Goal: Communication & Community: Answer question/provide support

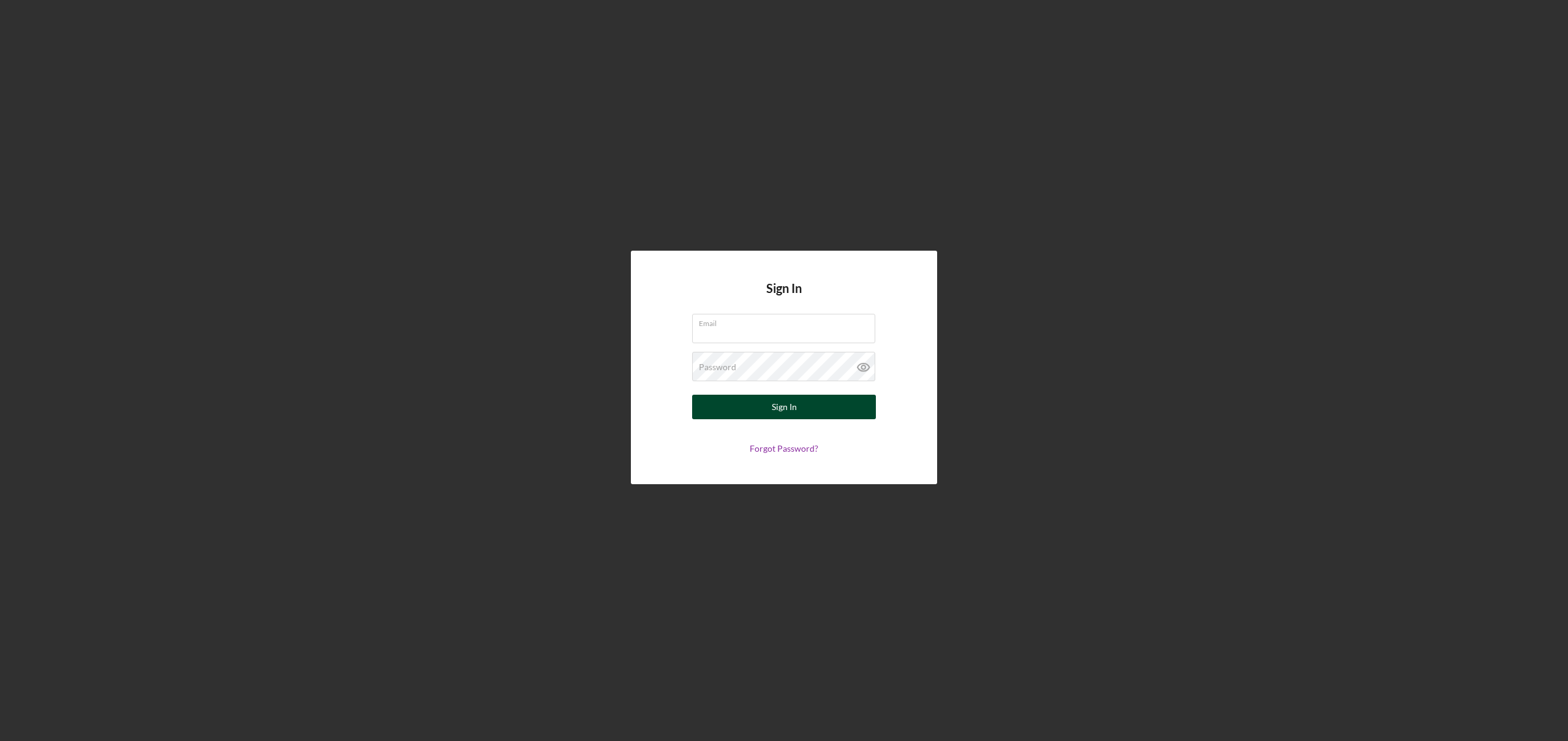
type input "[EMAIL_ADDRESS][DOMAIN_NAME]"
click at [770, 409] on button "Sign In" at bounding box center [784, 407] width 184 height 24
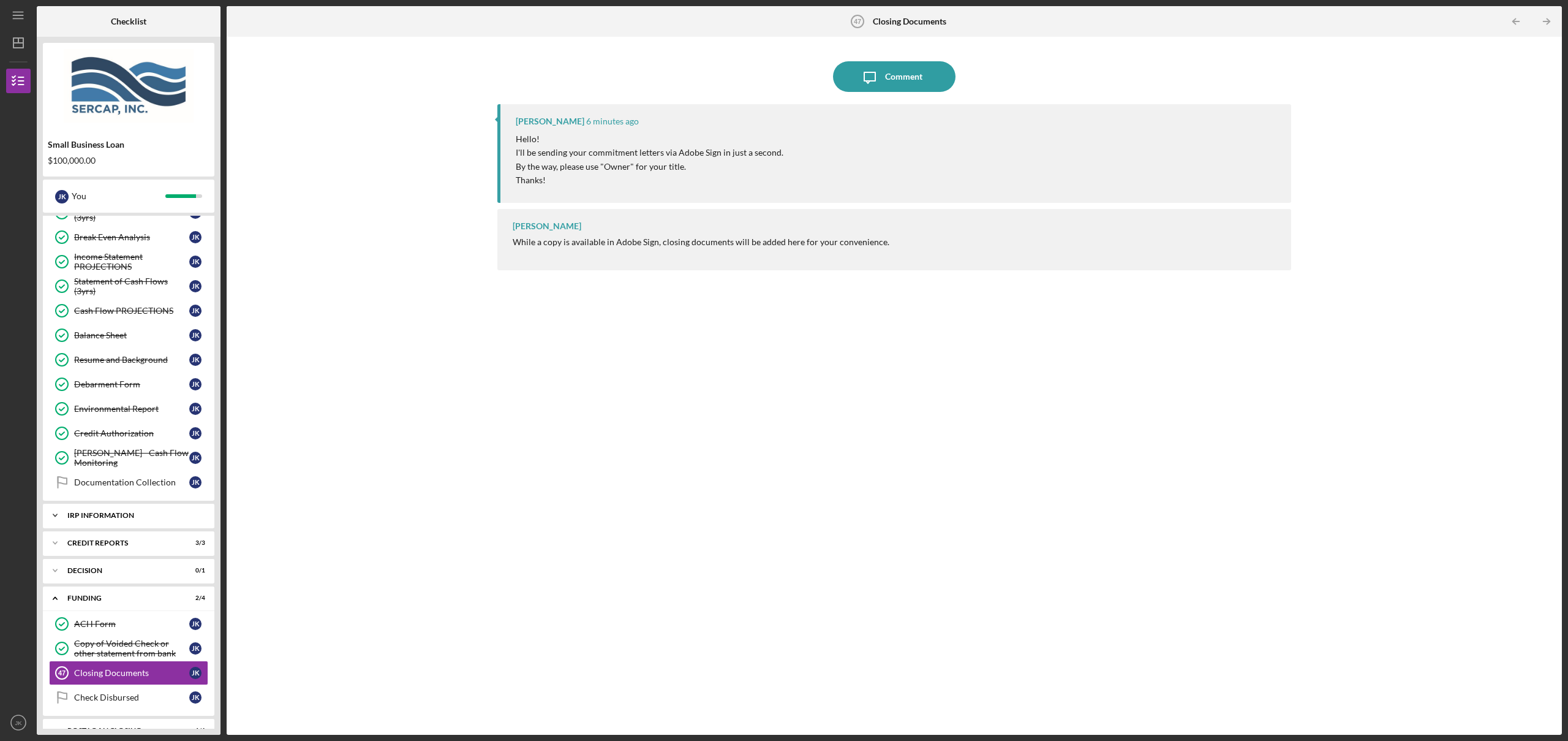
scroll to position [457, 0]
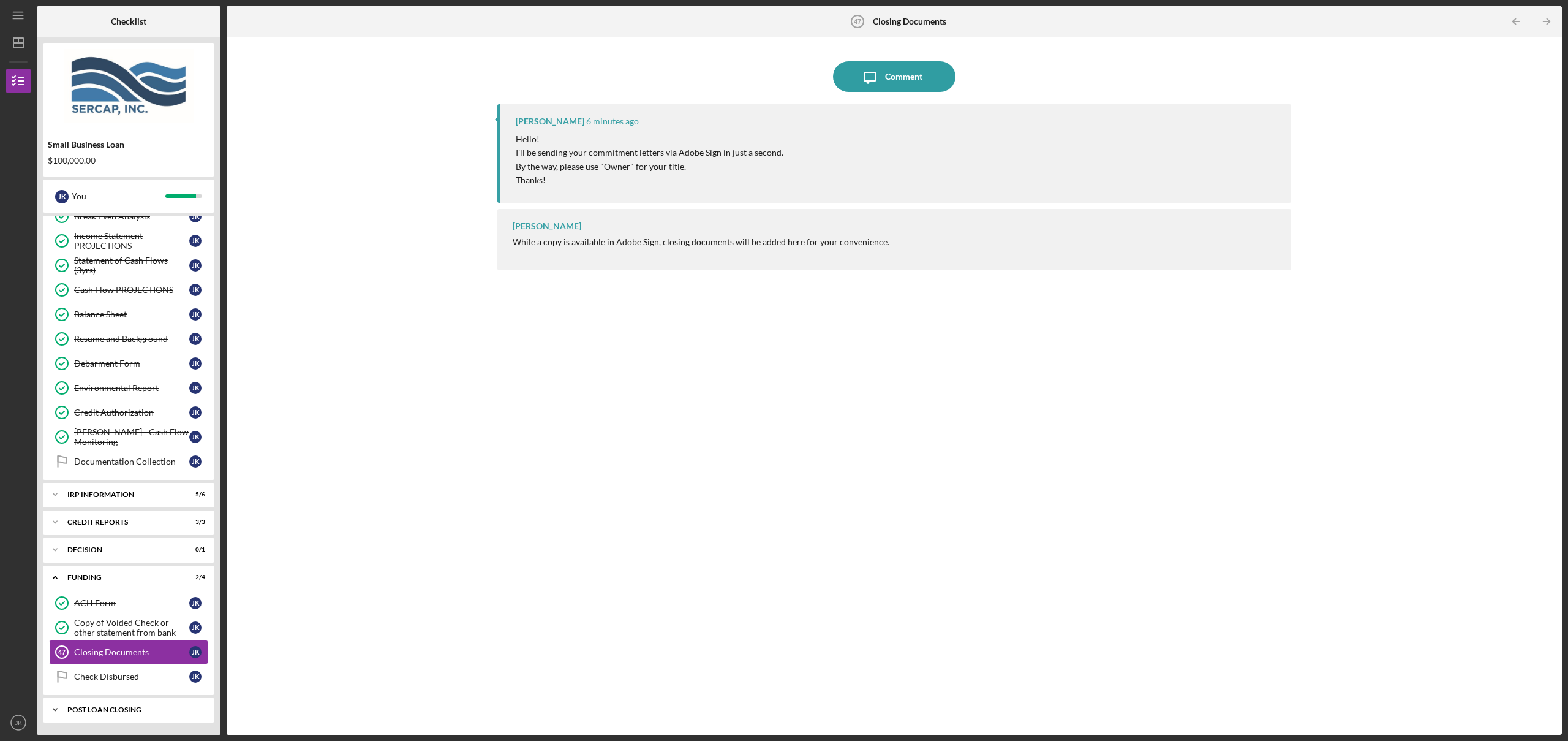
click at [156, 705] on div "Icon/Expander POST LOAN CLOSING 1 / 6" at bounding box center [128, 709] width 171 height 24
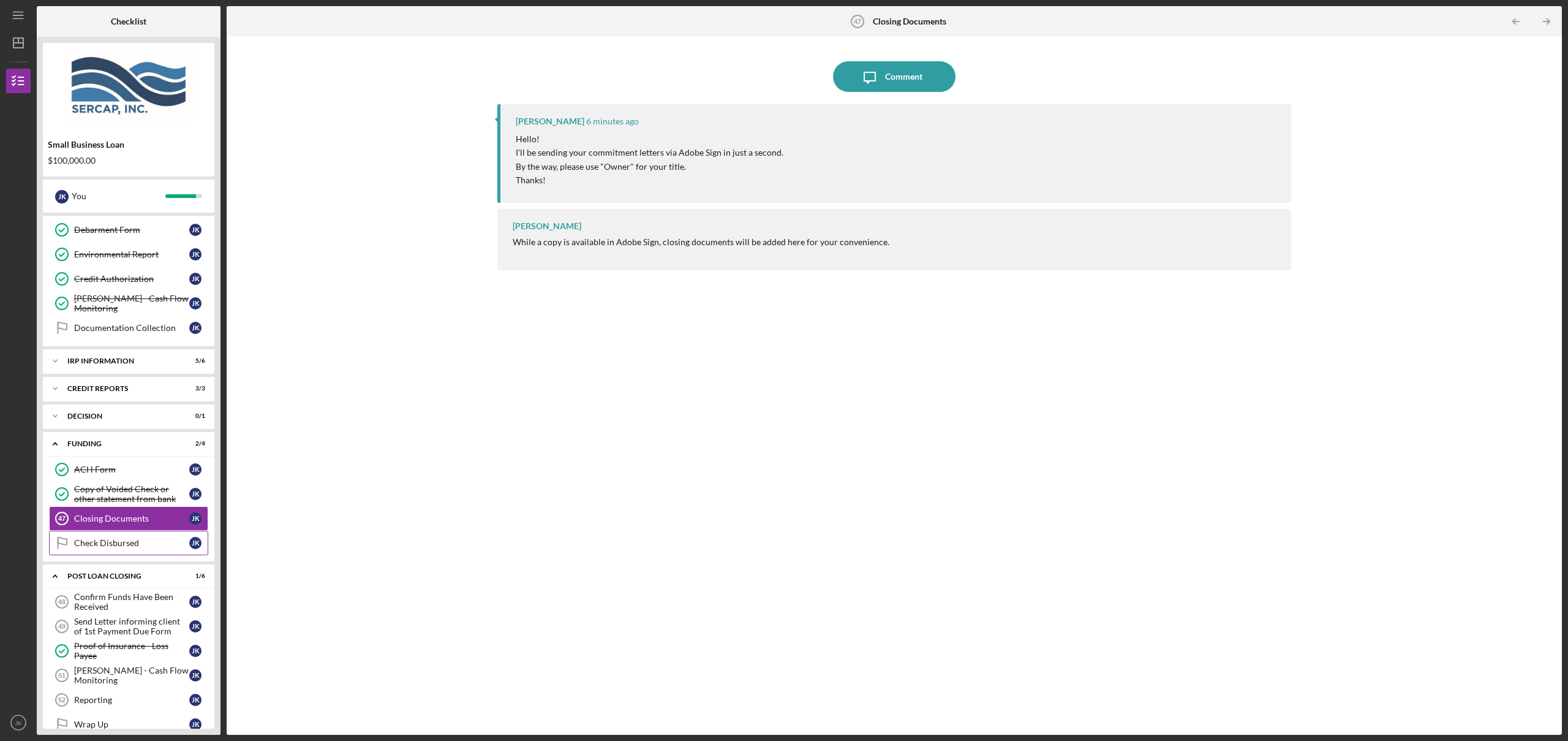
scroll to position [591, 0]
click at [99, 571] on div "Icon/Expander POST LOAN CLOSING 1 / 6" at bounding box center [128, 576] width 171 height 25
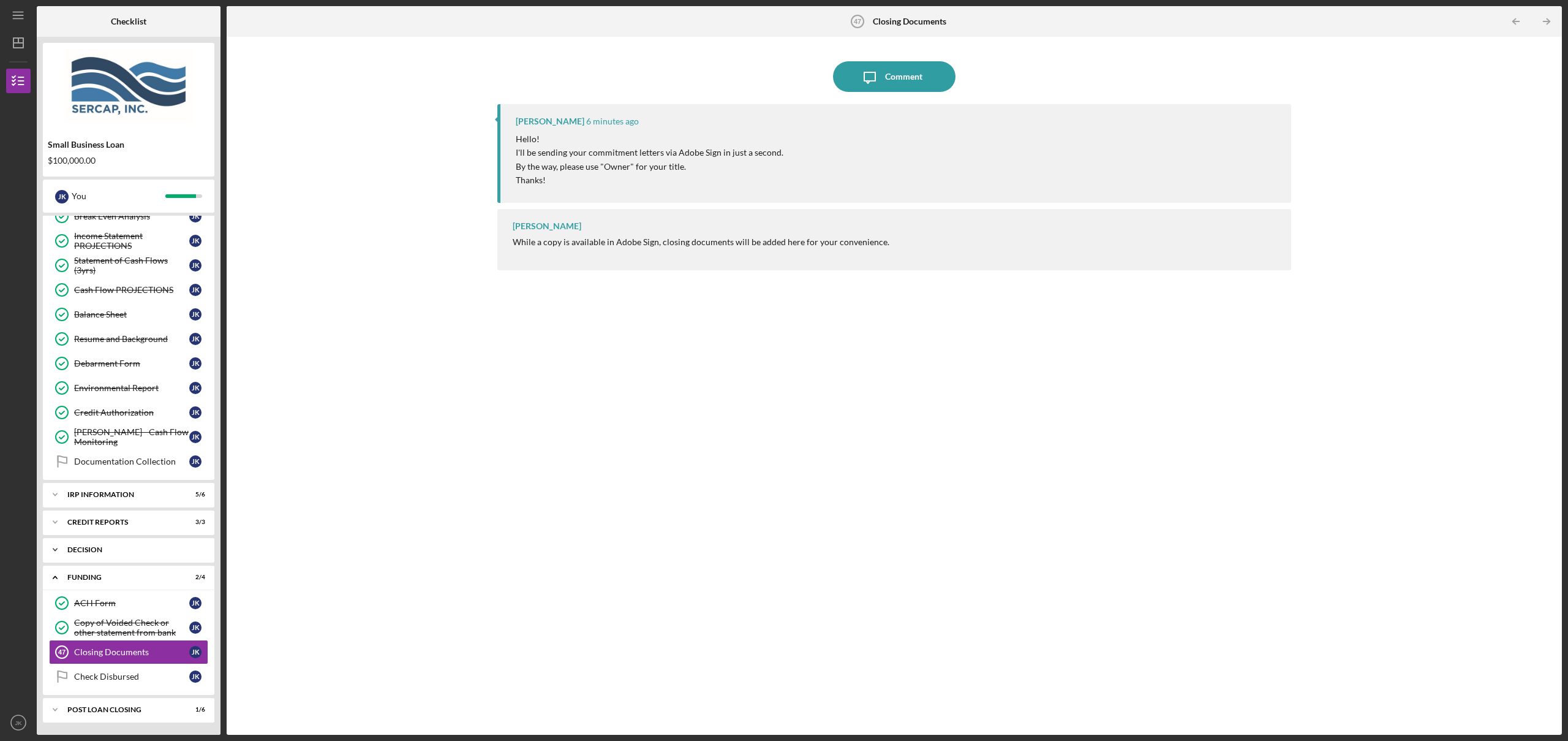
click at [106, 548] on div "Decision" at bounding box center [133, 550] width 132 height 7
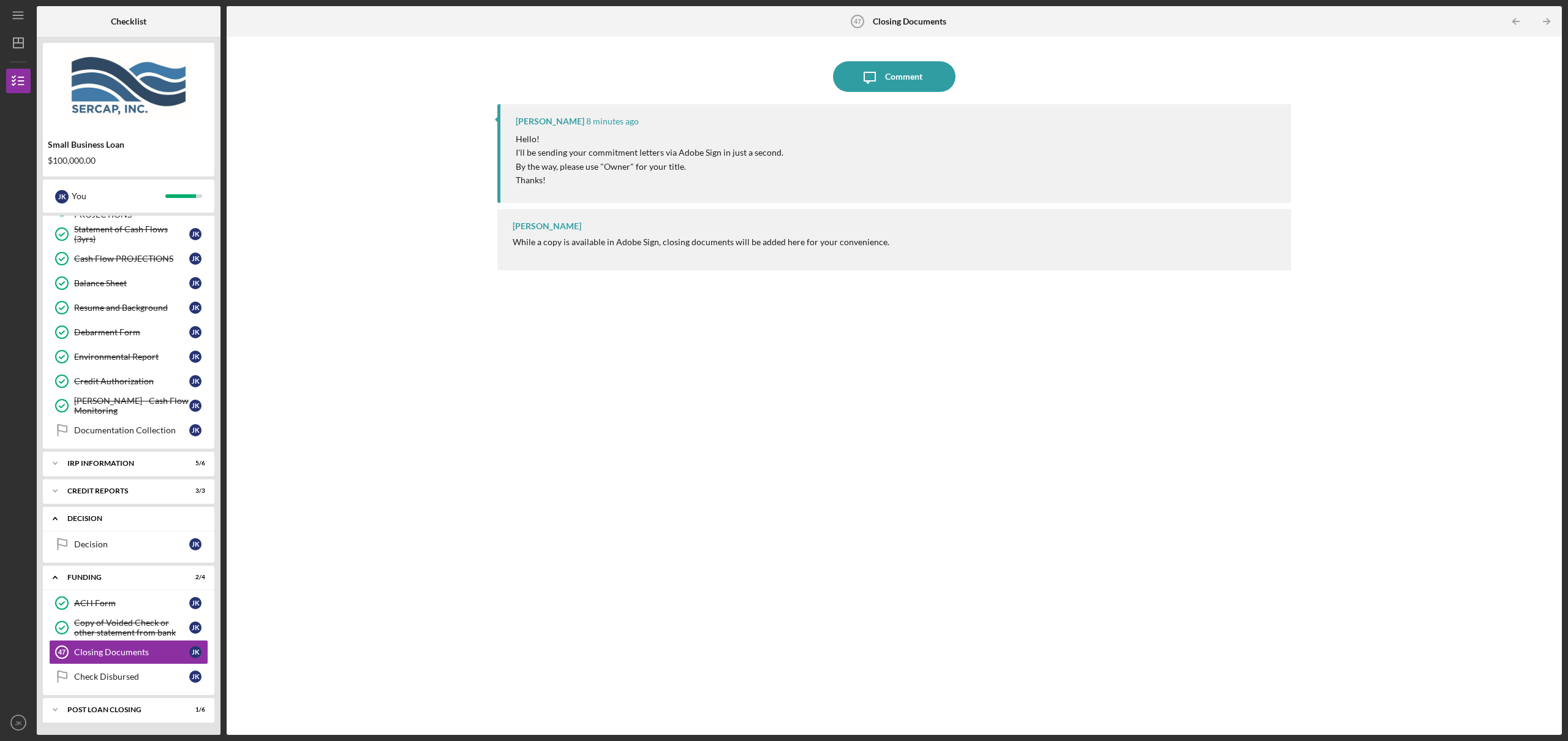
click at [78, 522] on div "Icon/Expander Decision 0 / 1" at bounding box center [128, 519] width 171 height 25
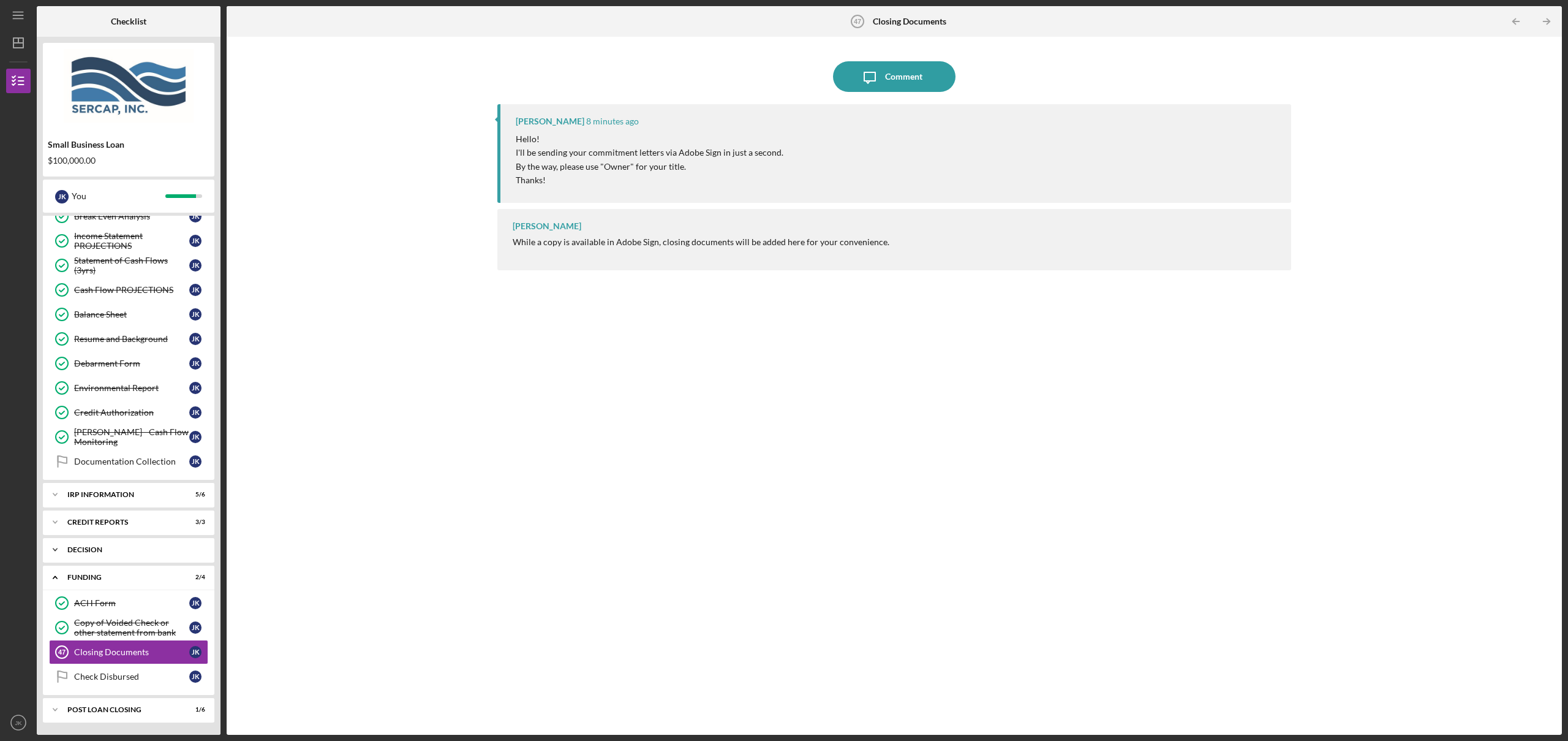
click at [85, 550] on div "Decision" at bounding box center [133, 550] width 132 height 7
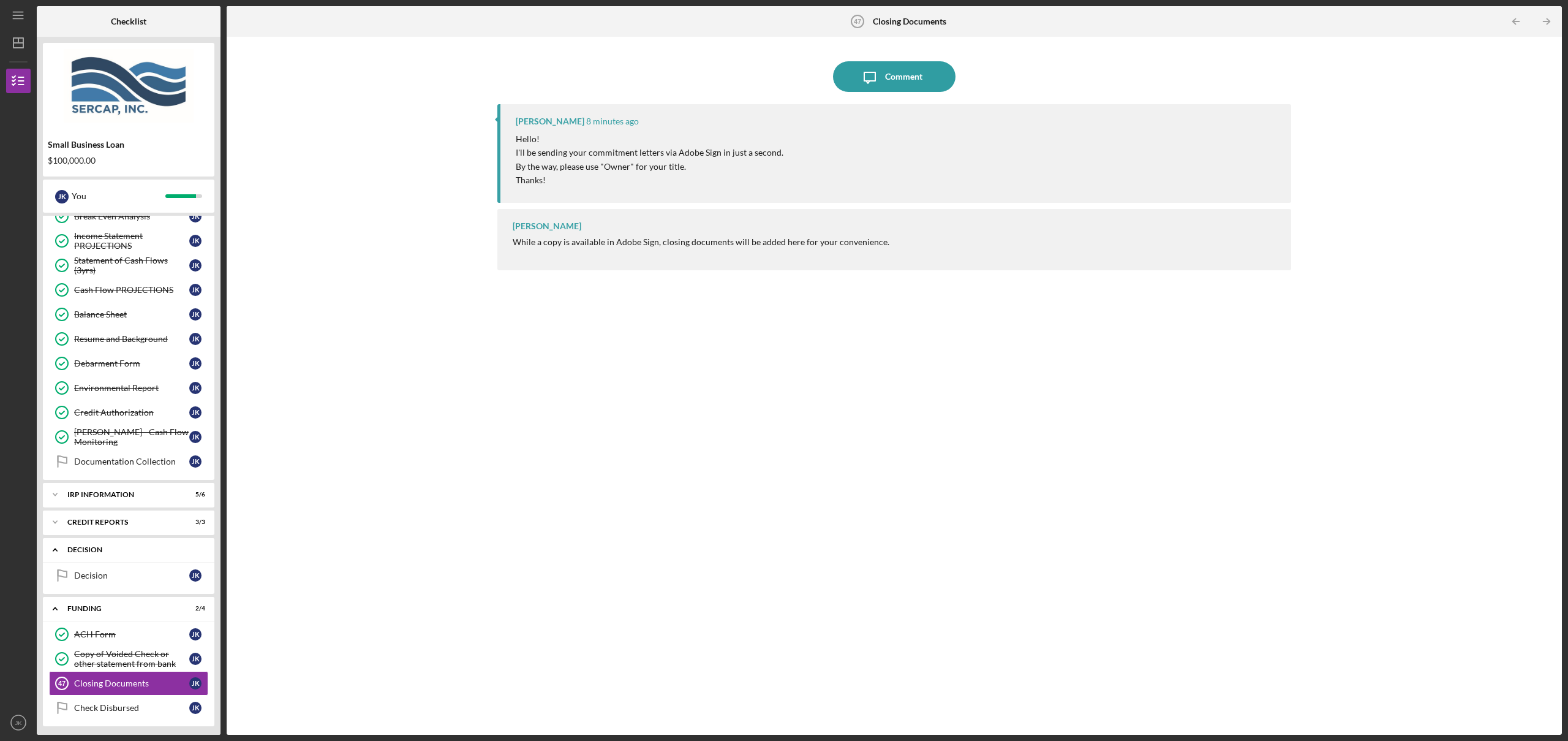
scroll to position [488, 0]
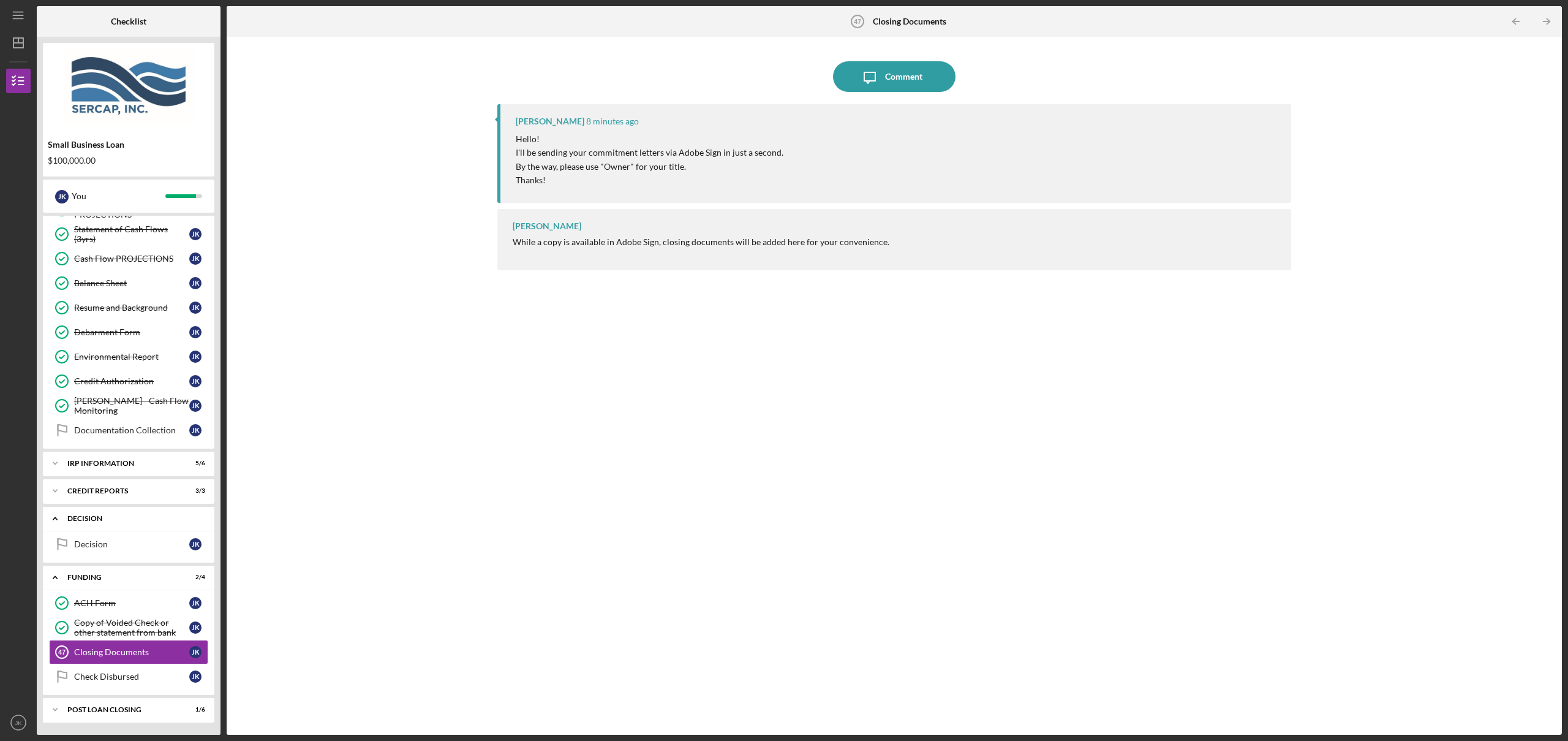
click at [88, 524] on div "Icon/Expander Decision 0 / 1" at bounding box center [128, 519] width 171 height 25
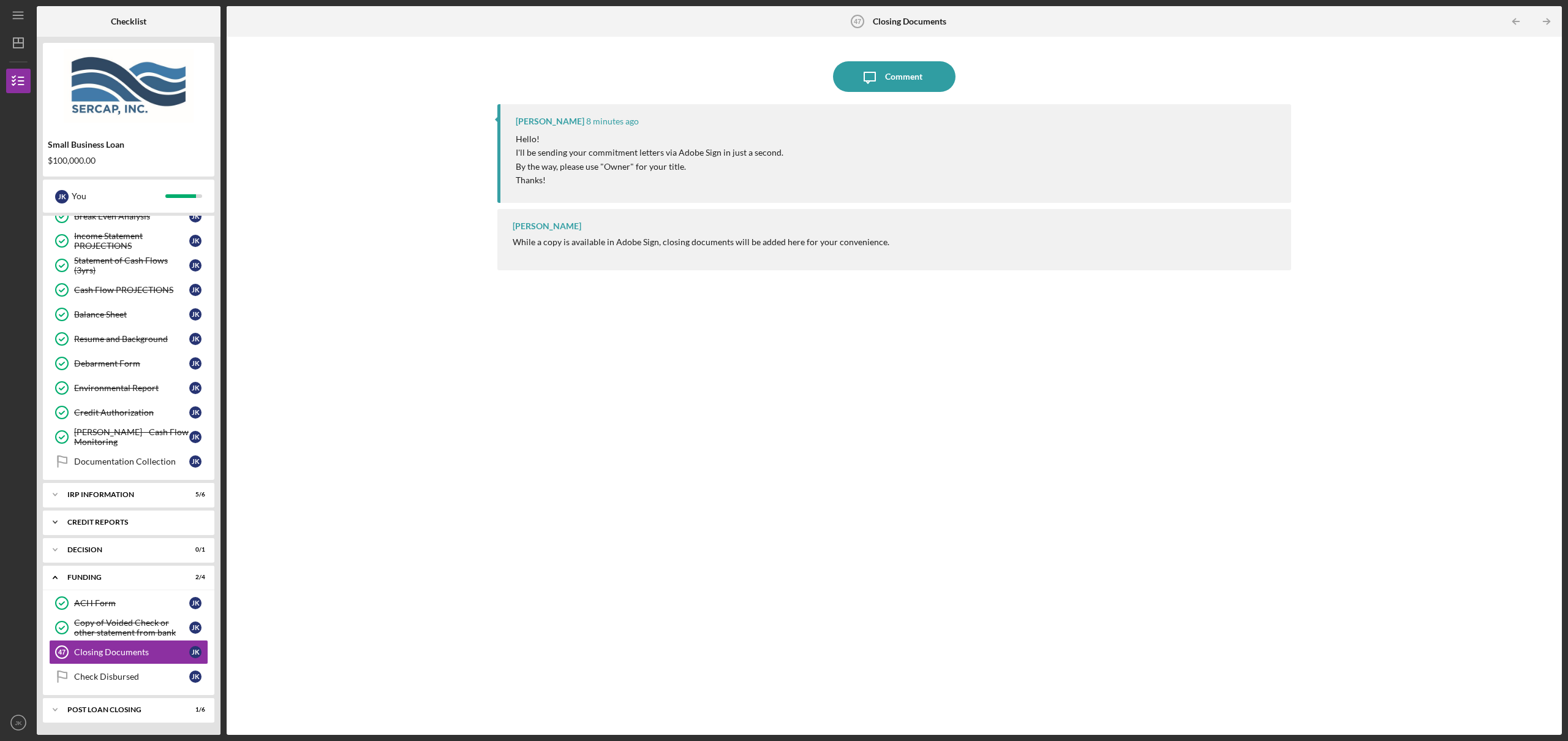
scroll to position [457, 0]
click at [12, 35] on icon "Icon/Dashboard" at bounding box center [18, 42] width 30 height 30
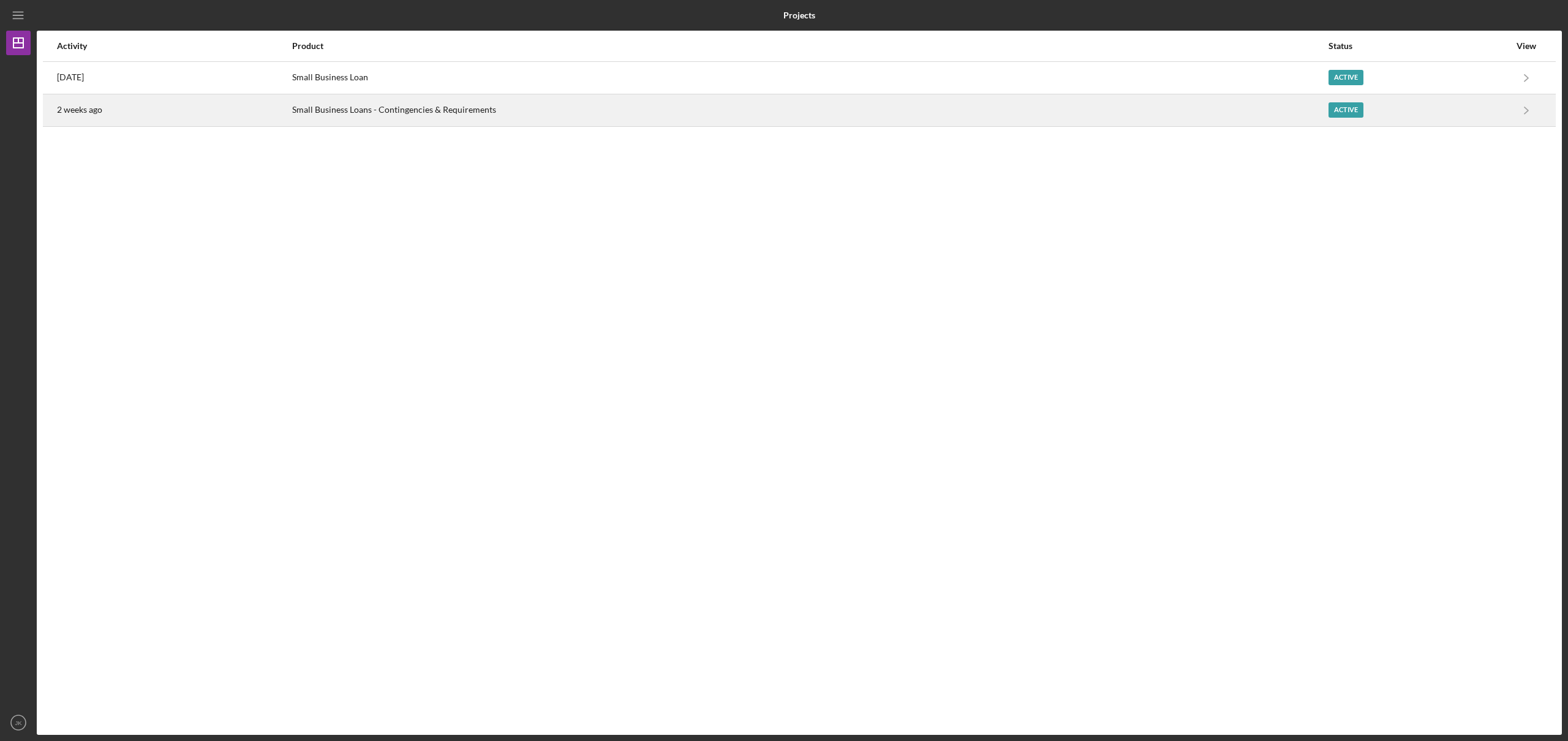
click at [209, 109] on div "2 weeks ago" at bounding box center [174, 110] width 234 height 30
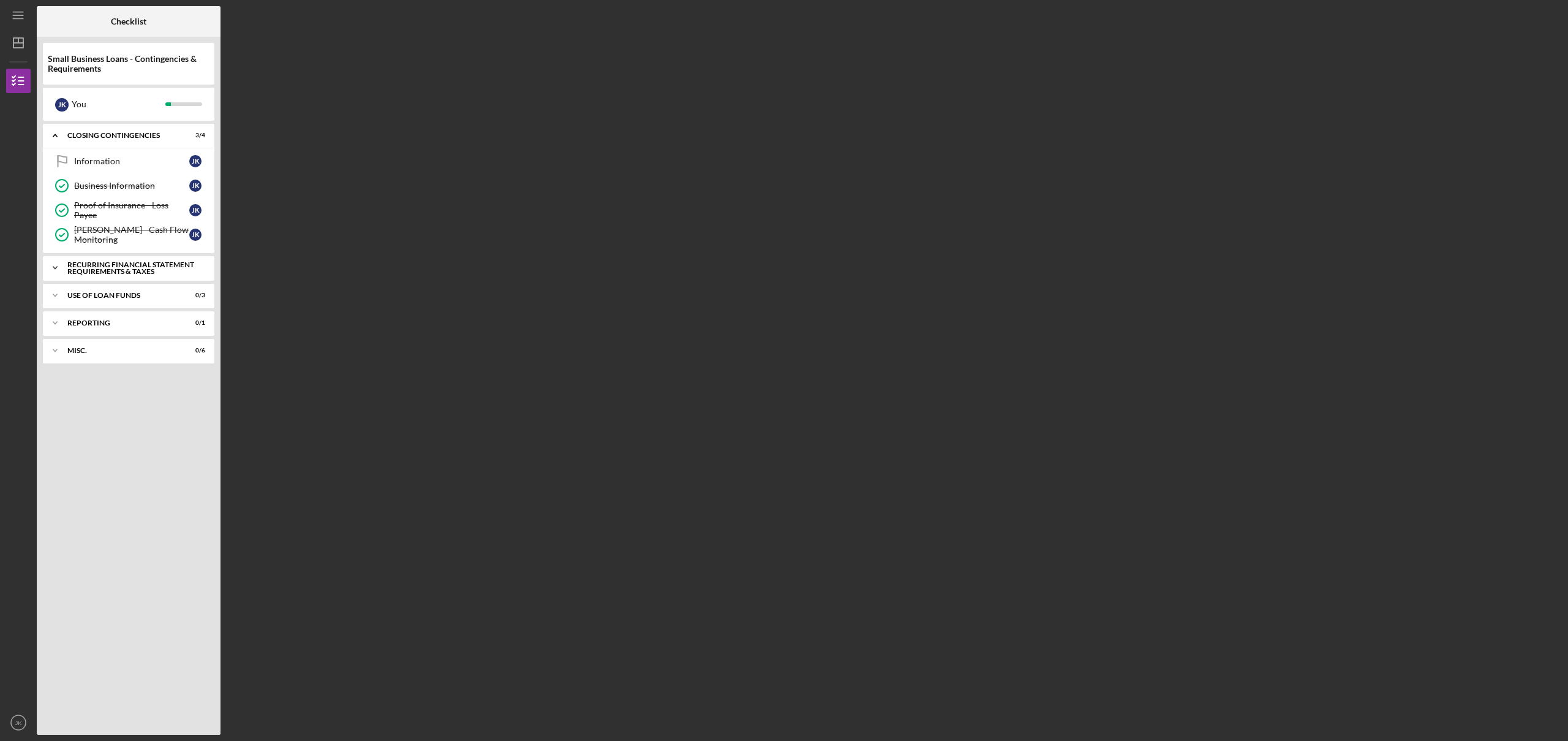
click at [158, 272] on div "Recurring Financial Statement Requirements & Taxes" at bounding box center [133, 268] width 132 height 14
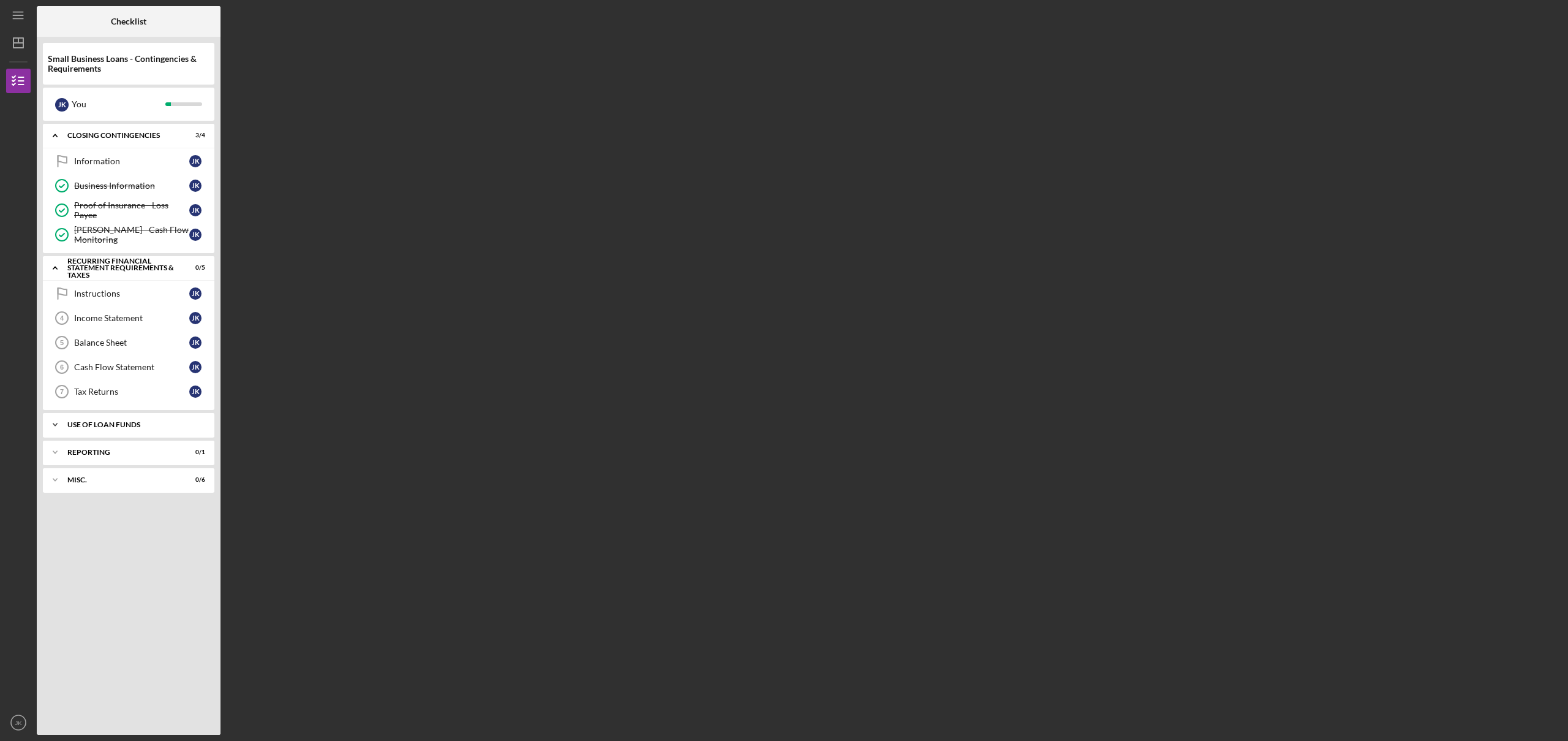
click at [142, 431] on div "Icon/Expander Use of Loan Funds 0 / 3" at bounding box center [128, 424] width 171 height 24
click at [130, 528] on div "Icon/Expander Reporting 0 / 1" at bounding box center [128, 532] width 171 height 24
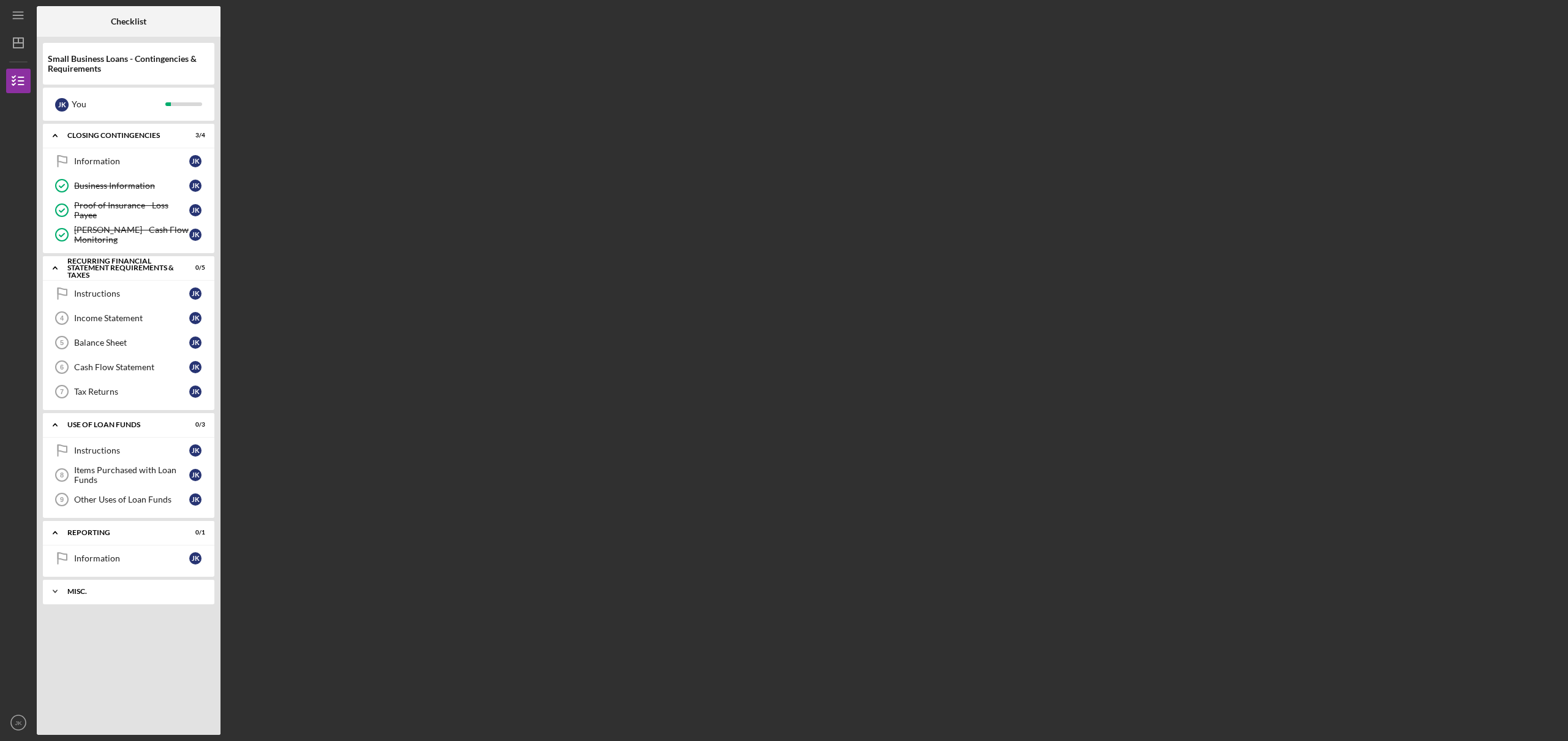
click at [119, 599] on div "Icon/Expander Misc. 0 / 6" at bounding box center [128, 591] width 171 height 24
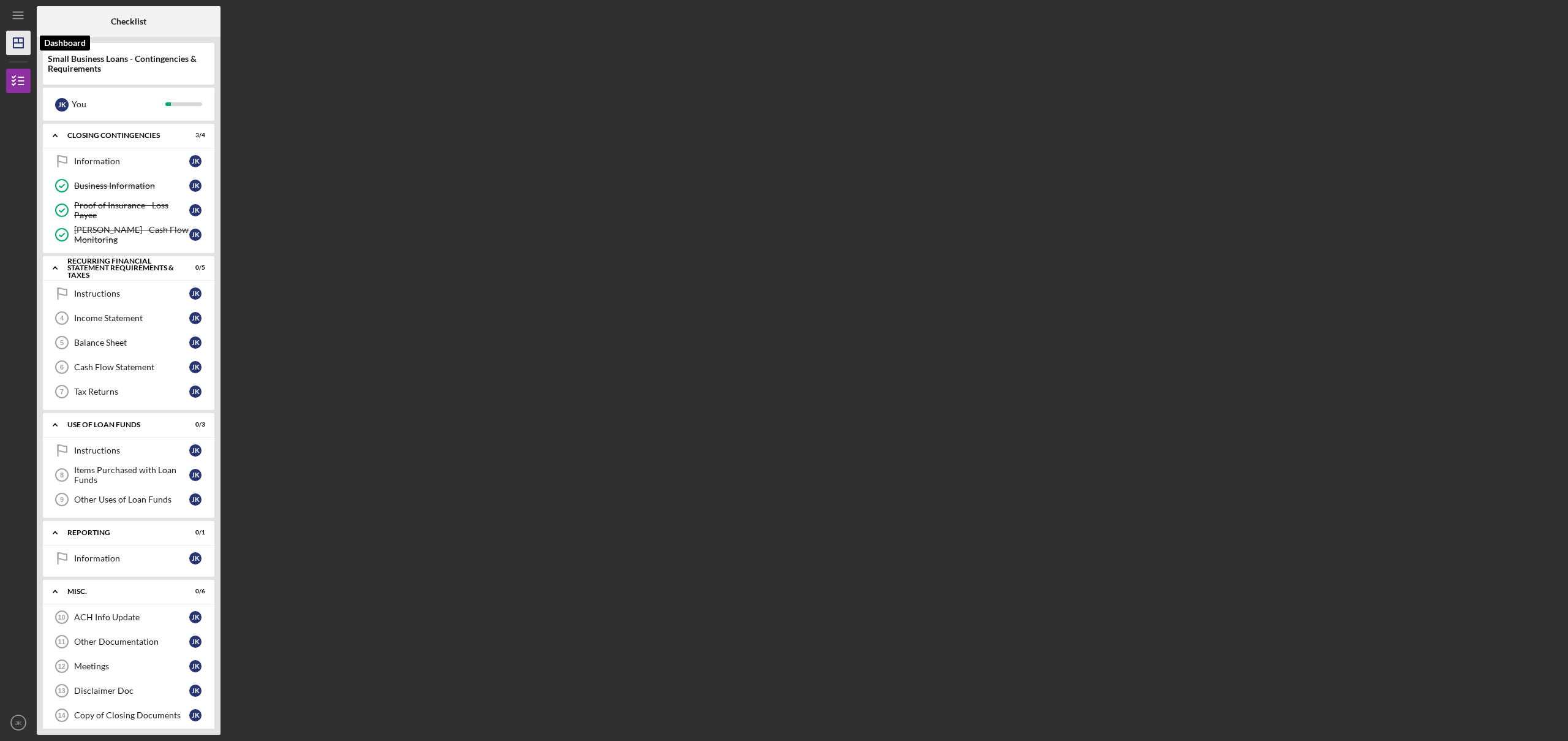
click at [9, 34] on icon "Icon/Dashboard" at bounding box center [18, 42] width 30 height 30
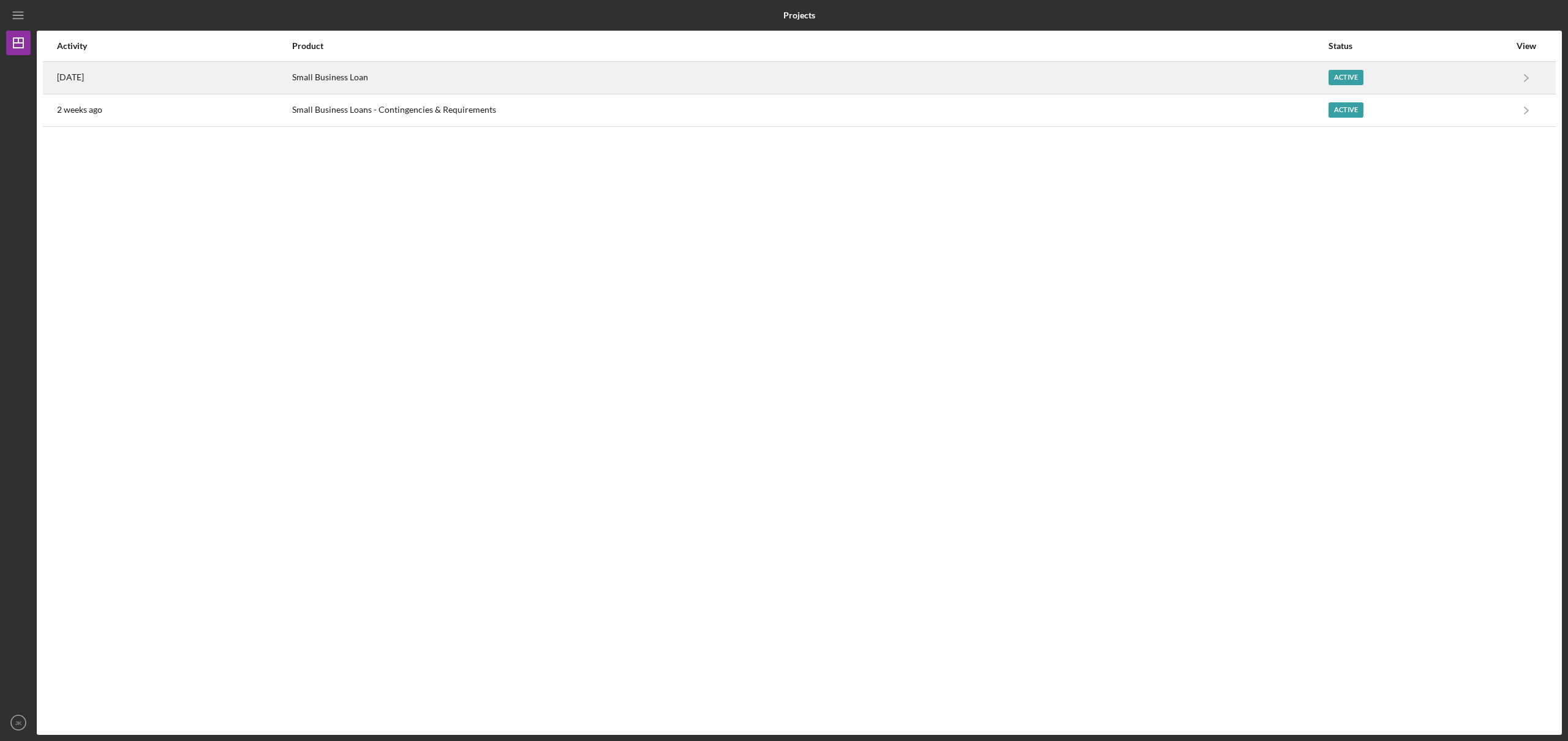
click at [95, 87] on div "[DATE]" at bounding box center [174, 78] width 234 height 30
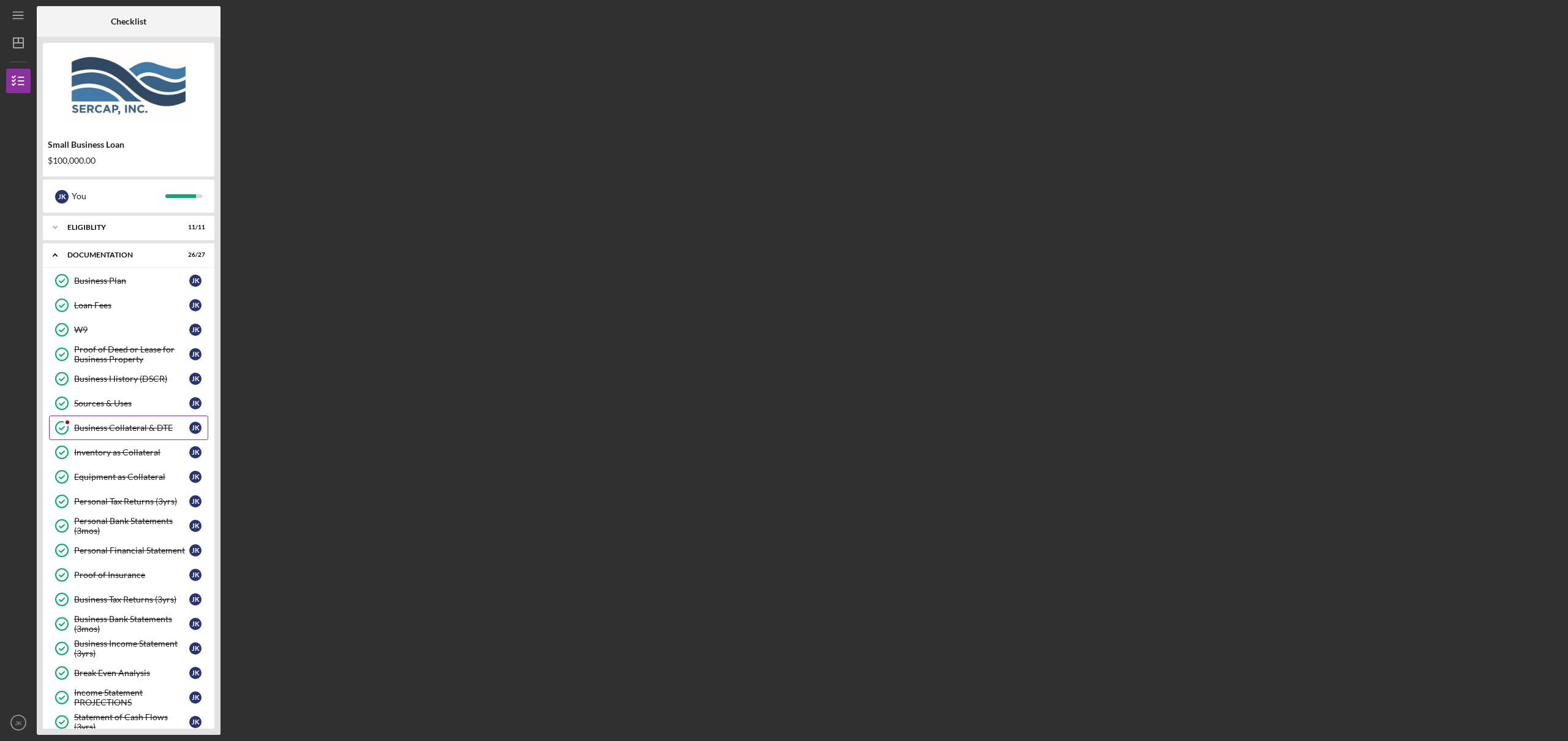
click at [145, 429] on div "Business Collateral & DTE" at bounding box center [132, 428] width 115 height 10
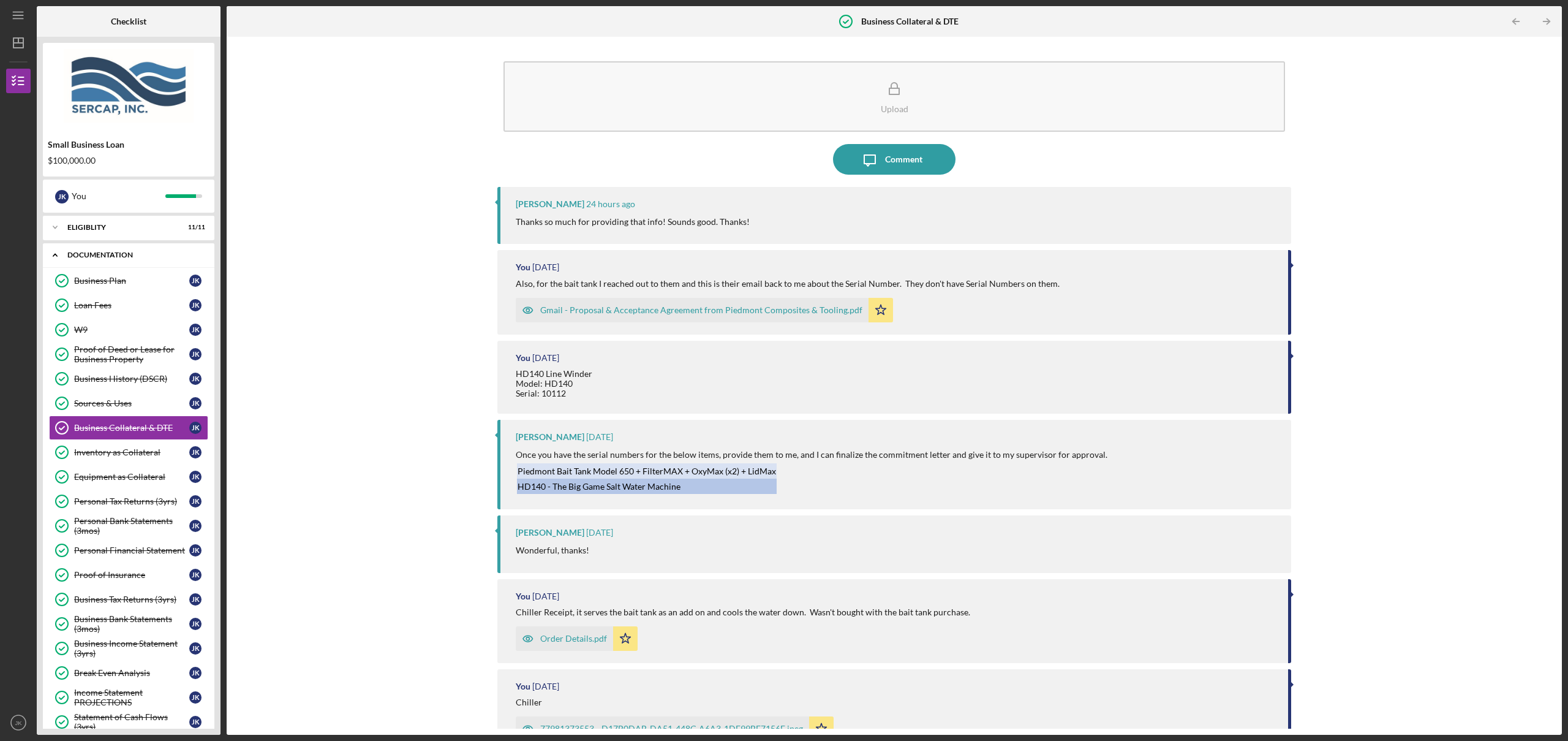
click at [114, 252] on div "Documentation" at bounding box center [133, 255] width 132 height 7
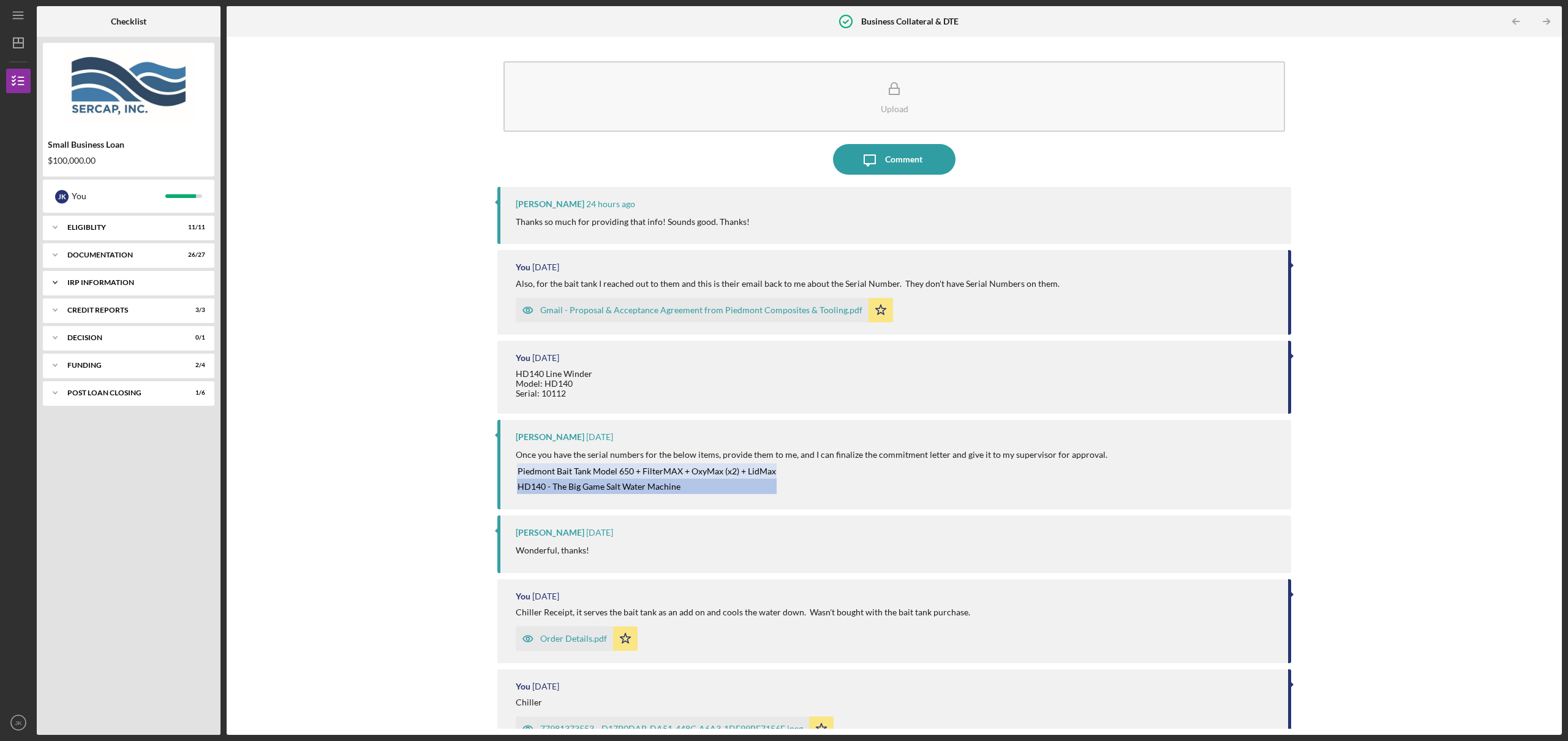
click at [115, 276] on div "Icon/Expander IRP Information 5 / 6" at bounding box center [128, 282] width 171 height 24
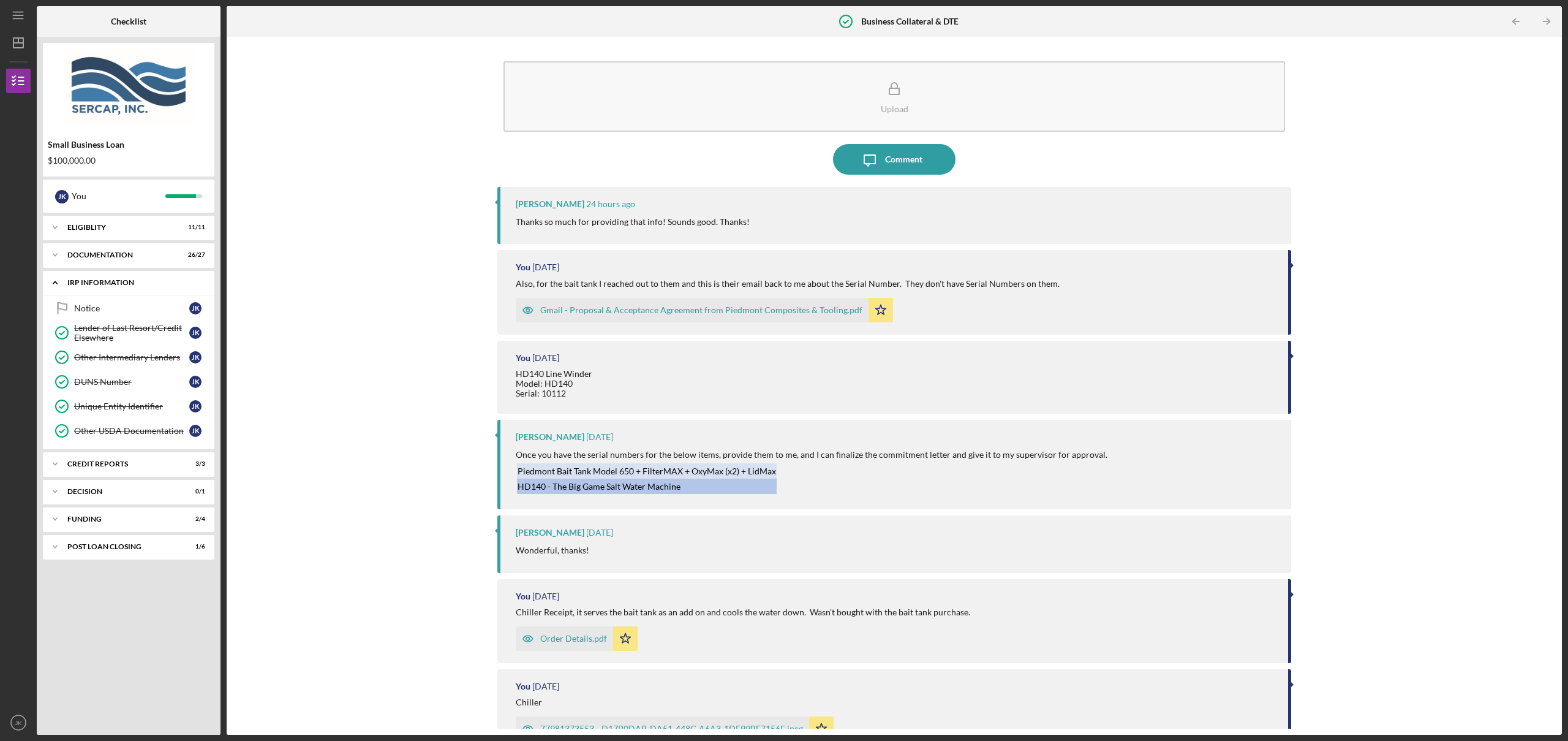
click at [115, 276] on div "Icon/Expander IRP Information 5 / 6" at bounding box center [128, 283] width 171 height 25
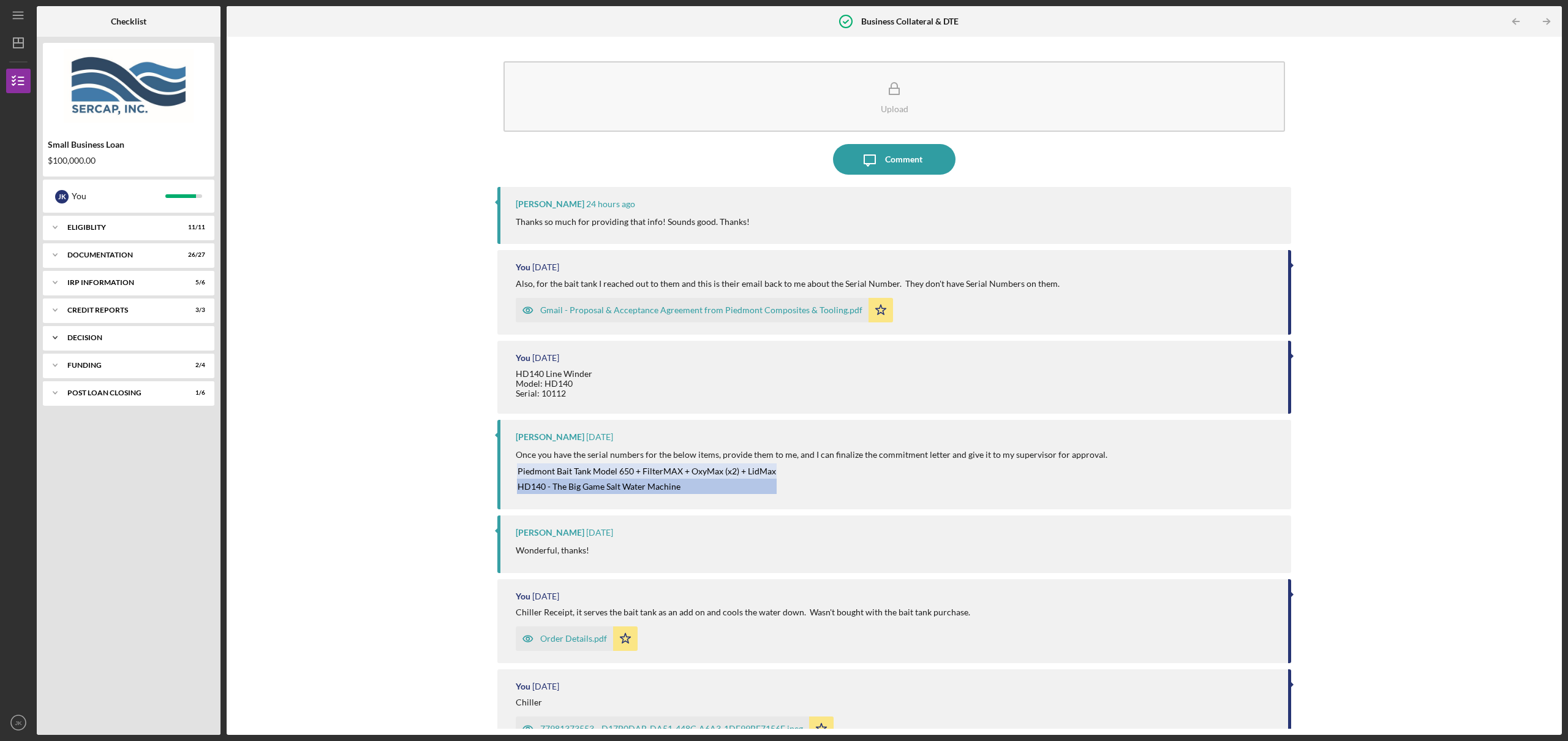
click at [107, 337] on div "Decision" at bounding box center [133, 338] width 132 height 7
click at [112, 389] on div "Icon/Expander Funding 2 / 4" at bounding box center [128, 396] width 171 height 24
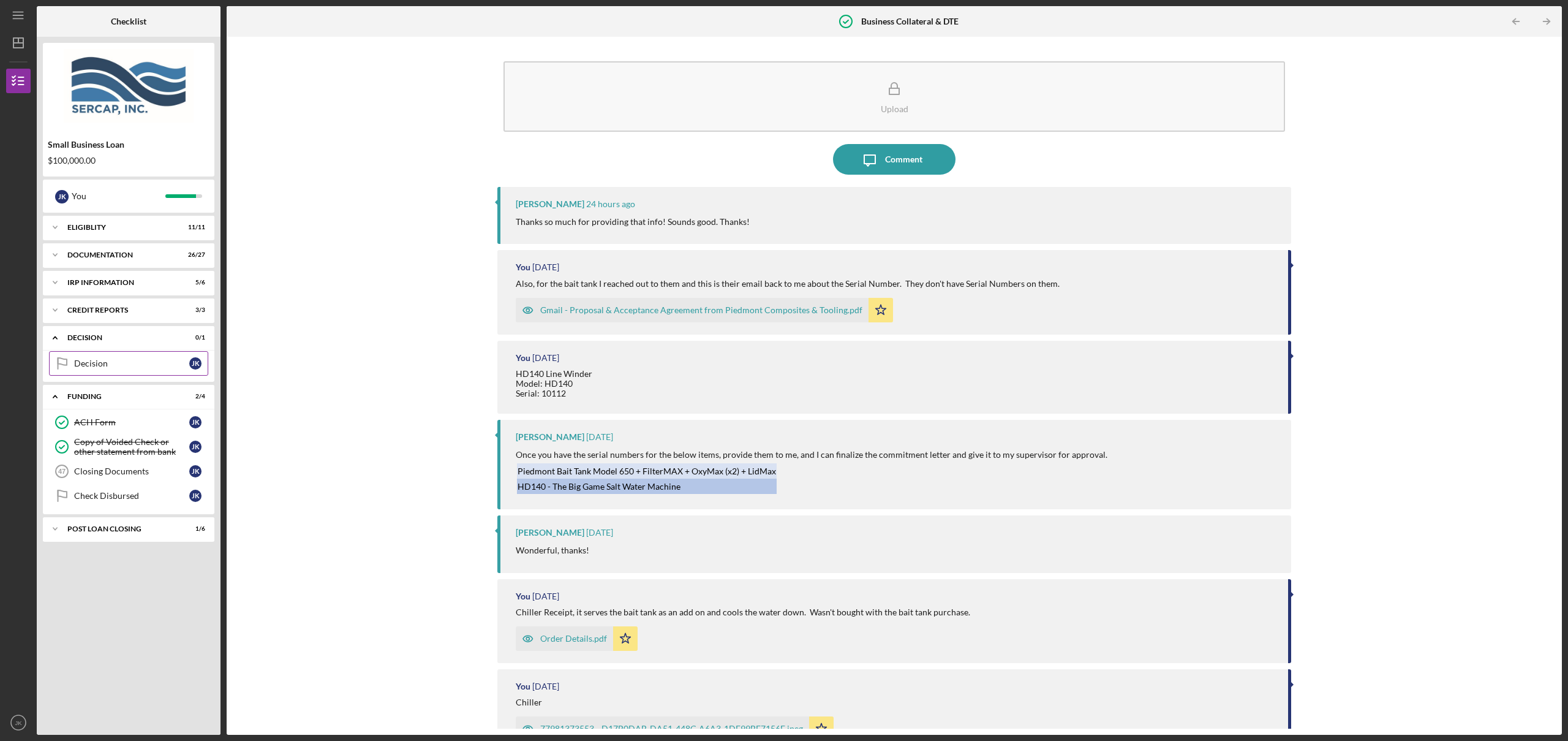
click at [127, 361] on div "Decision" at bounding box center [132, 363] width 115 height 10
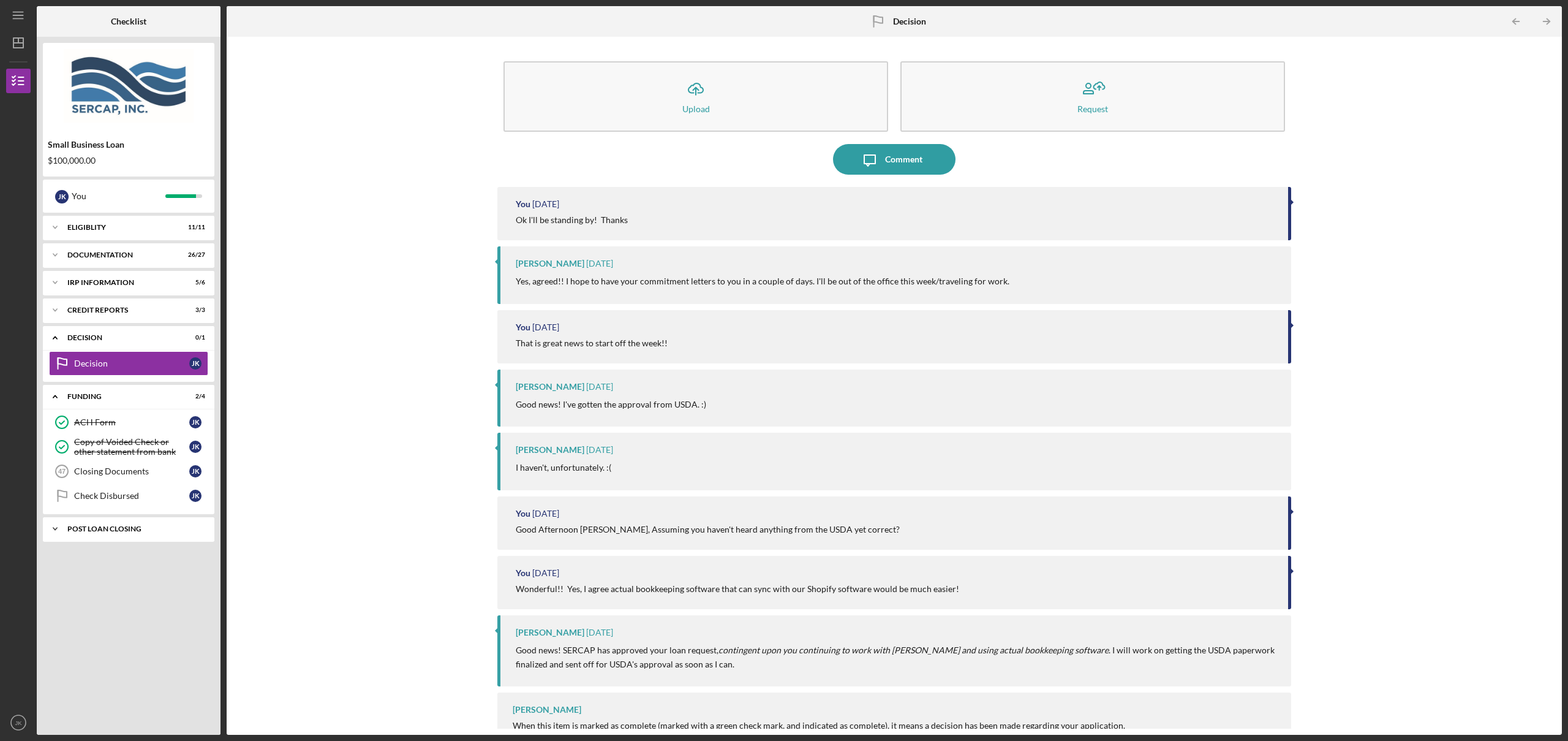
click at [137, 534] on div "Icon/Expander POST LOAN CLOSING 1 / 6" at bounding box center [128, 529] width 171 height 24
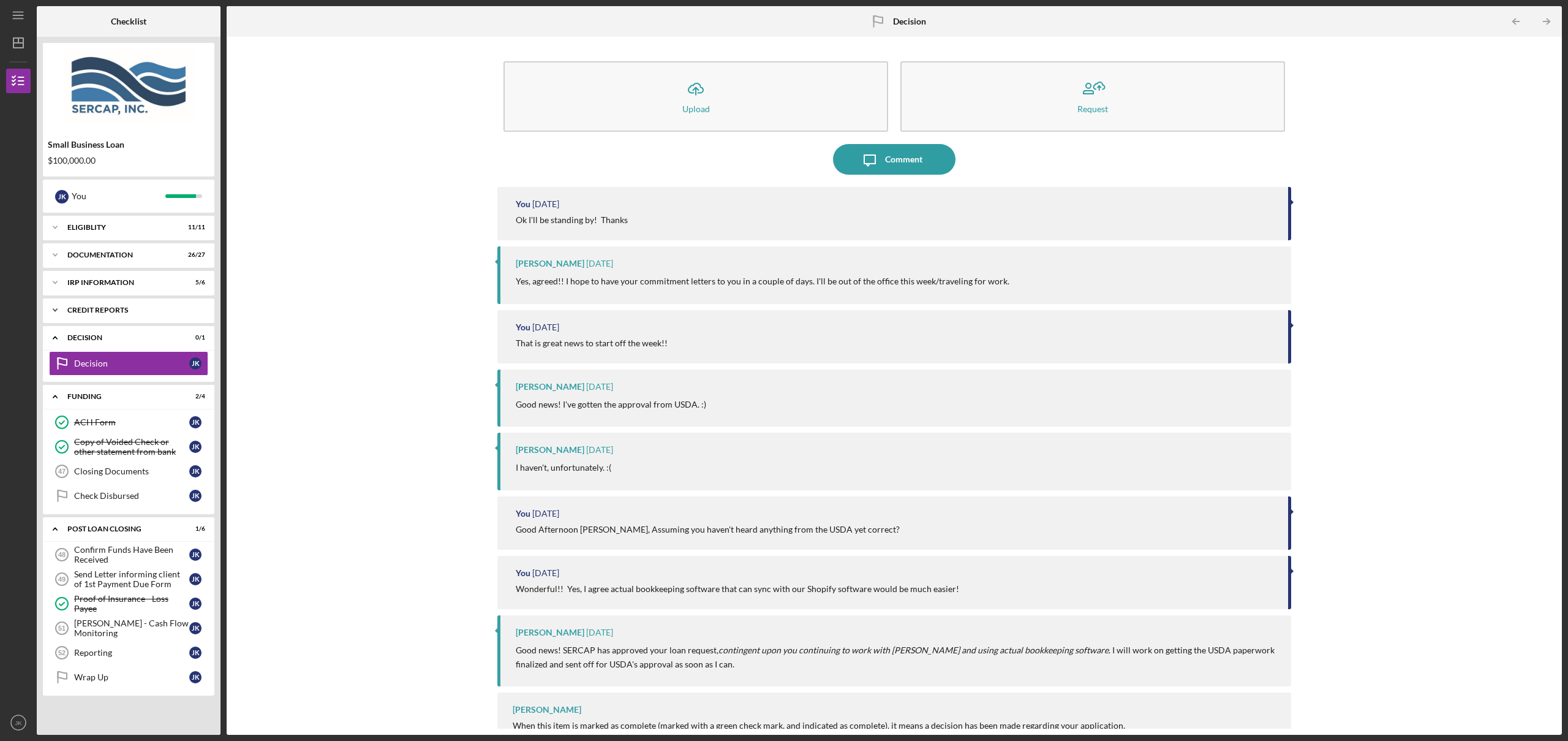
click at [124, 307] on div "credit reports" at bounding box center [133, 310] width 132 height 7
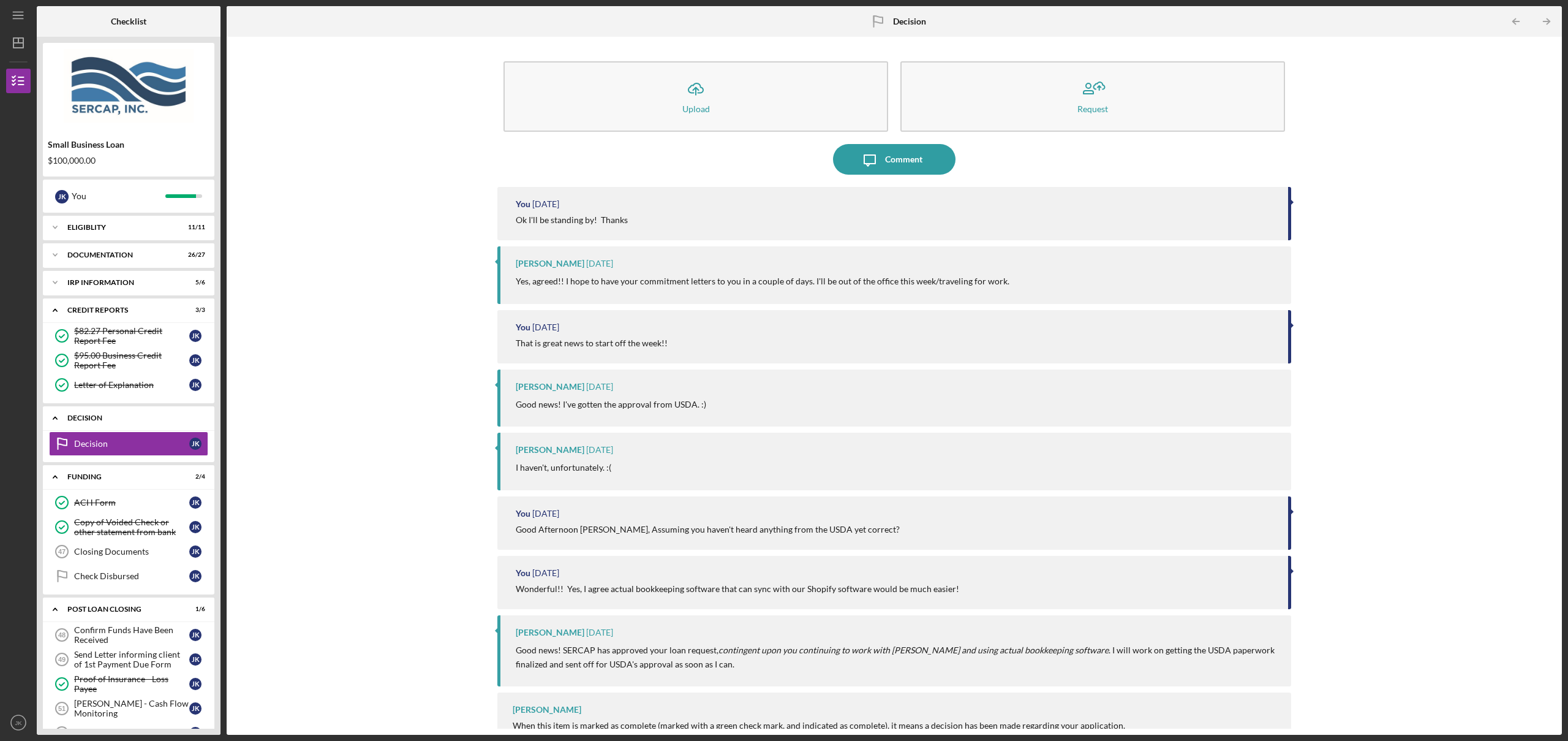
click at [84, 421] on div "Decision" at bounding box center [133, 418] width 132 height 7
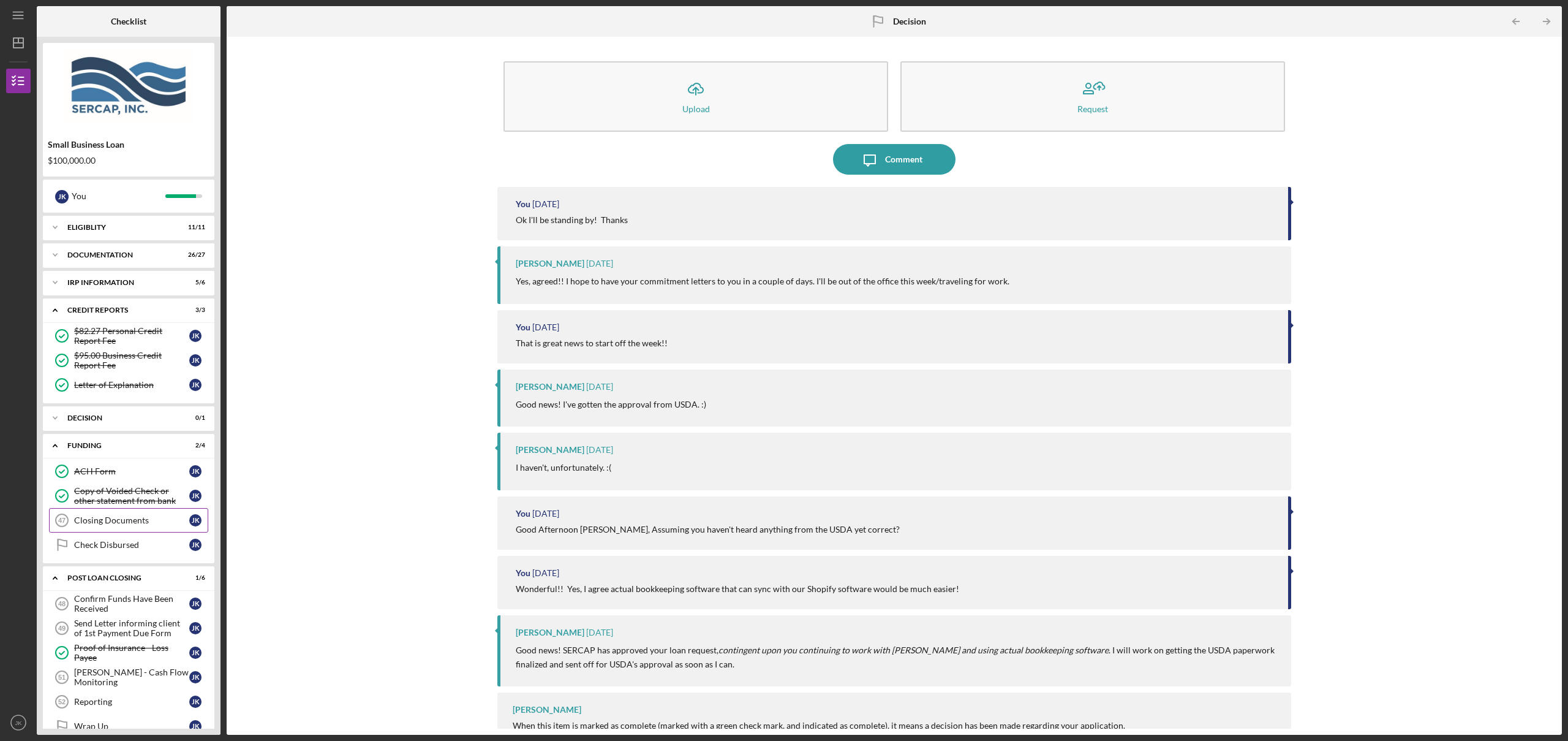
click at [127, 516] on div "Closing Documents" at bounding box center [132, 521] width 115 height 10
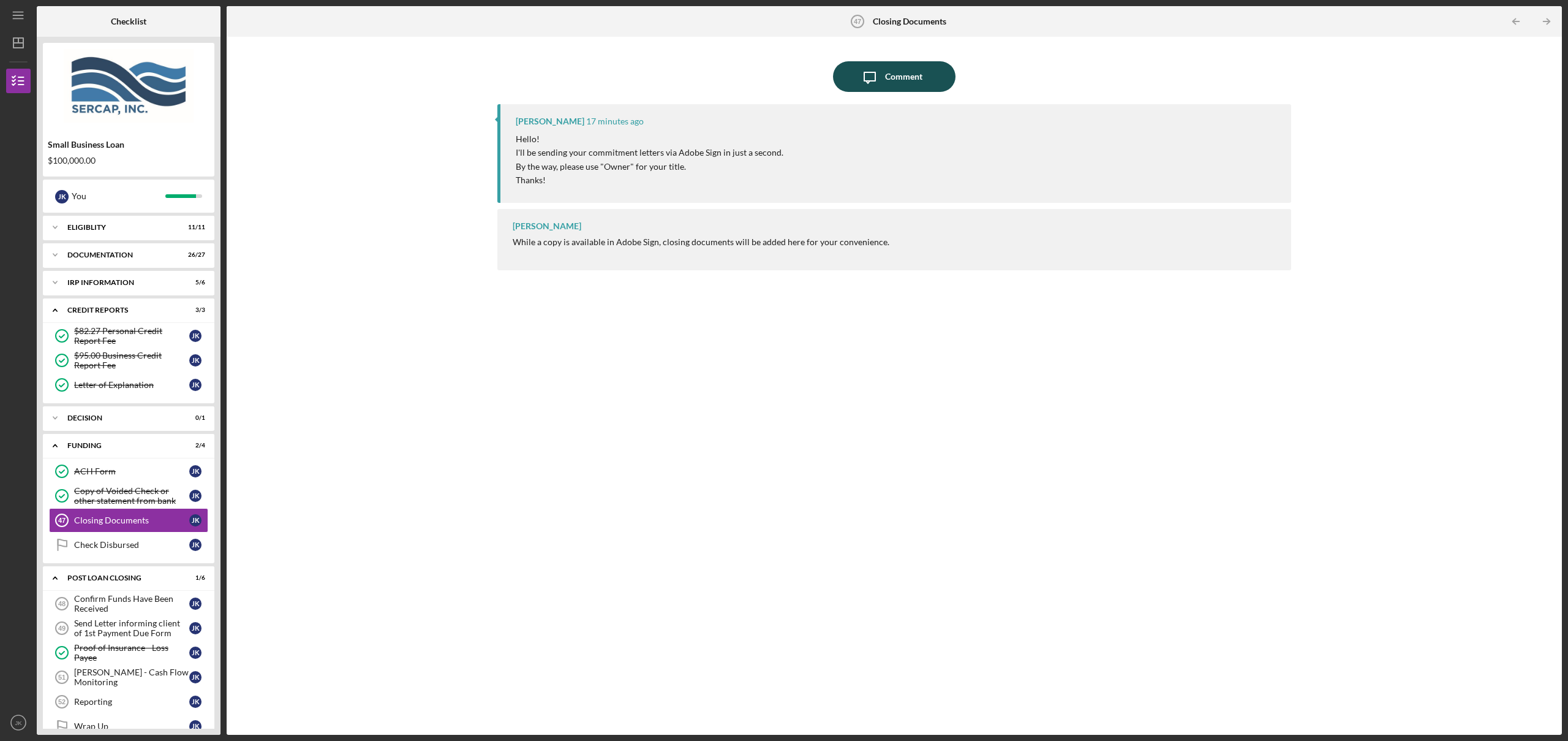
click at [849, 76] on button "Icon/Message Comment" at bounding box center [894, 76] width 122 height 30
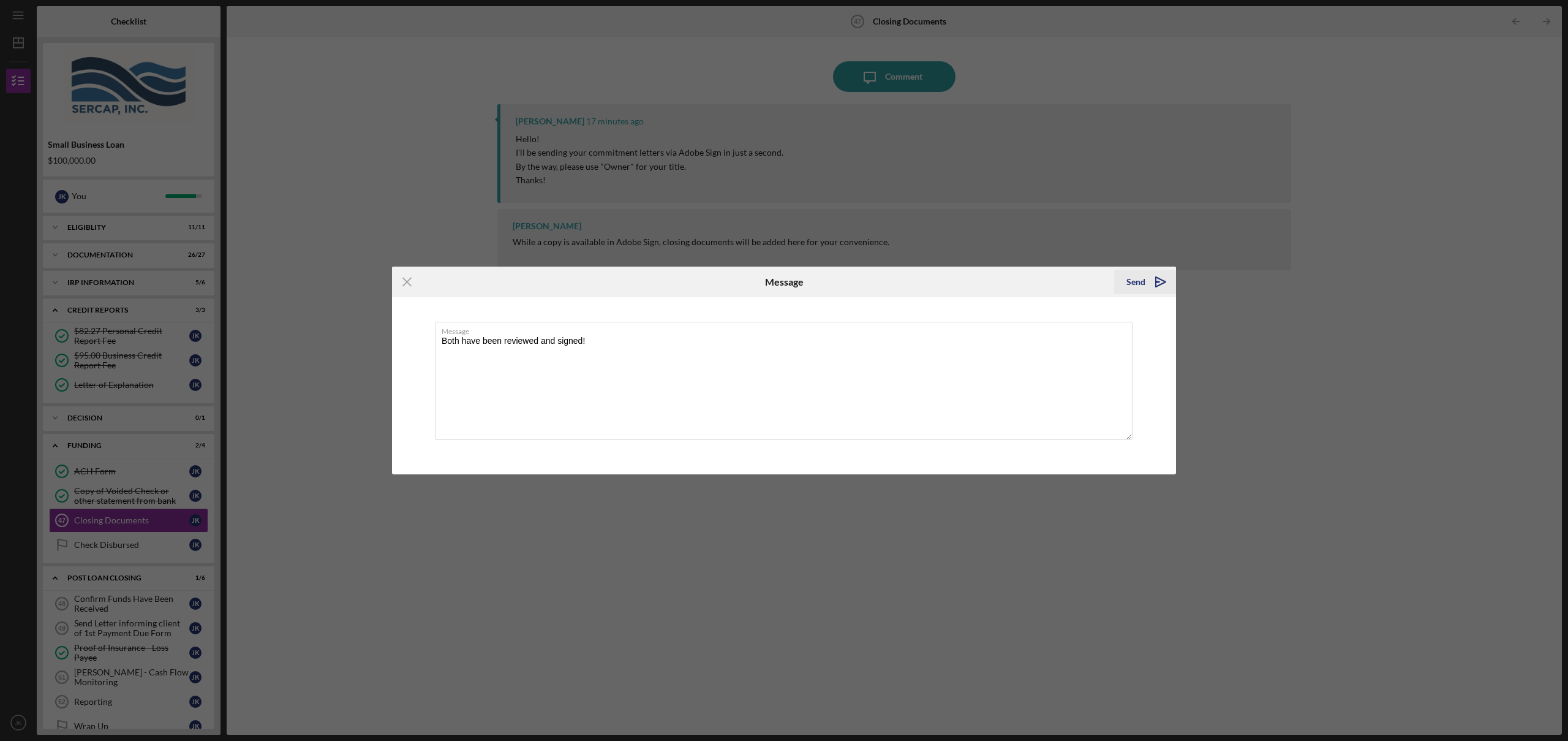
type textarea "Both have been reviewed and signed!"
click at [1138, 285] on div "Send" at bounding box center [1136, 281] width 19 height 24
